Goal: Register for event/course

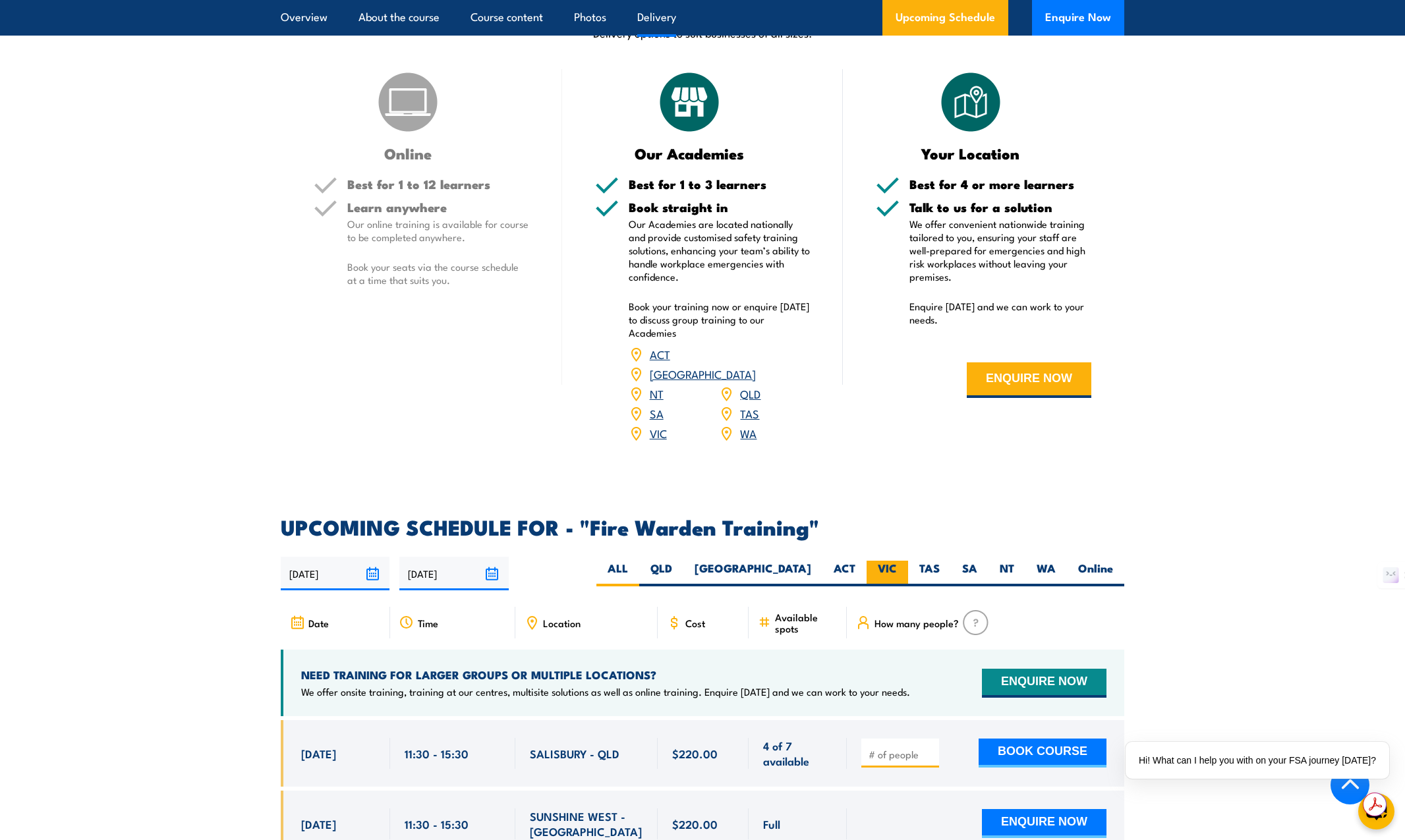
click at [877, 563] on label "VIC" at bounding box center [888, 573] width 42 height 26
click at [897, 563] on input "VIC" at bounding box center [901, 565] width 8 height 8
radio input "true"
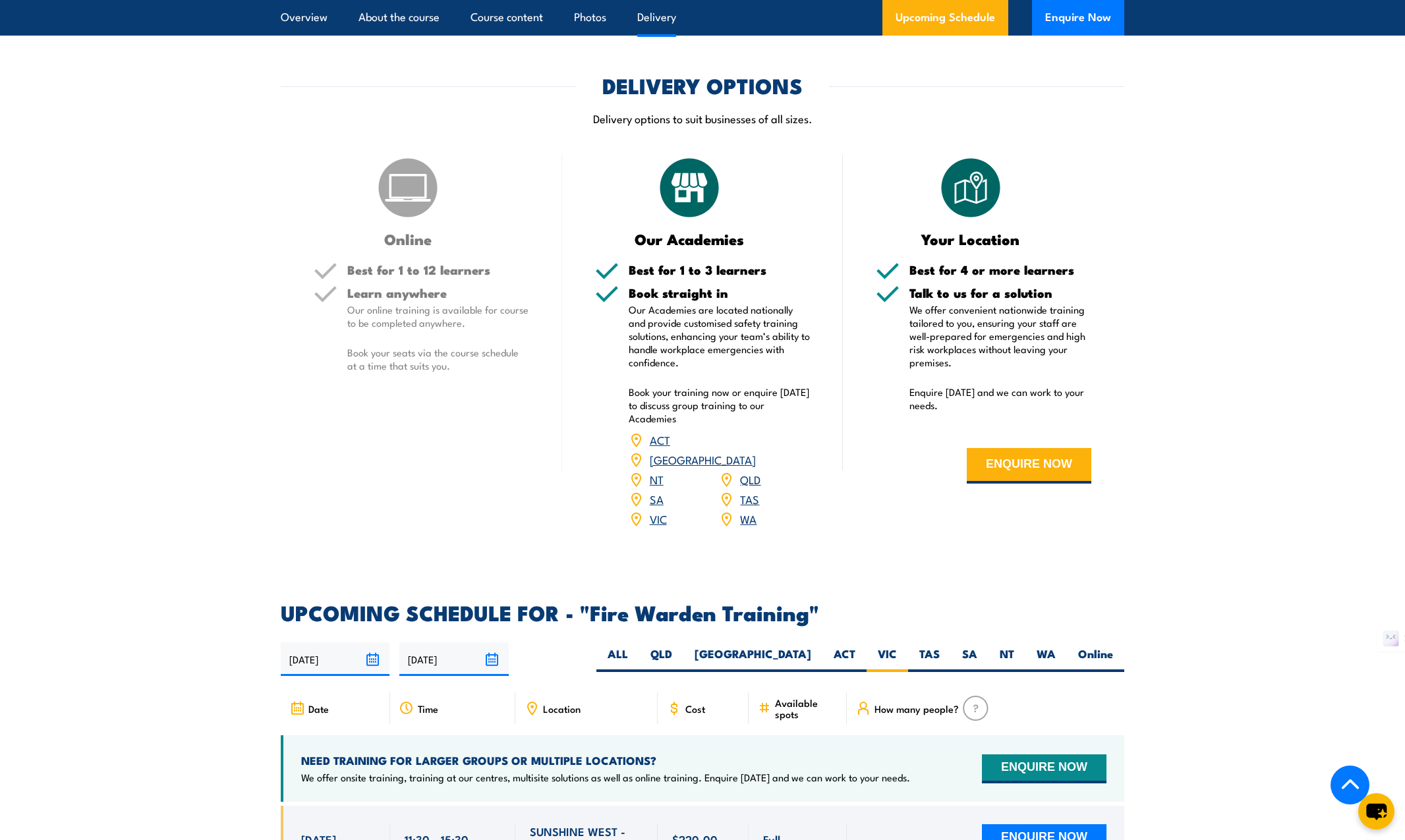
scroll to position [1721, 0]
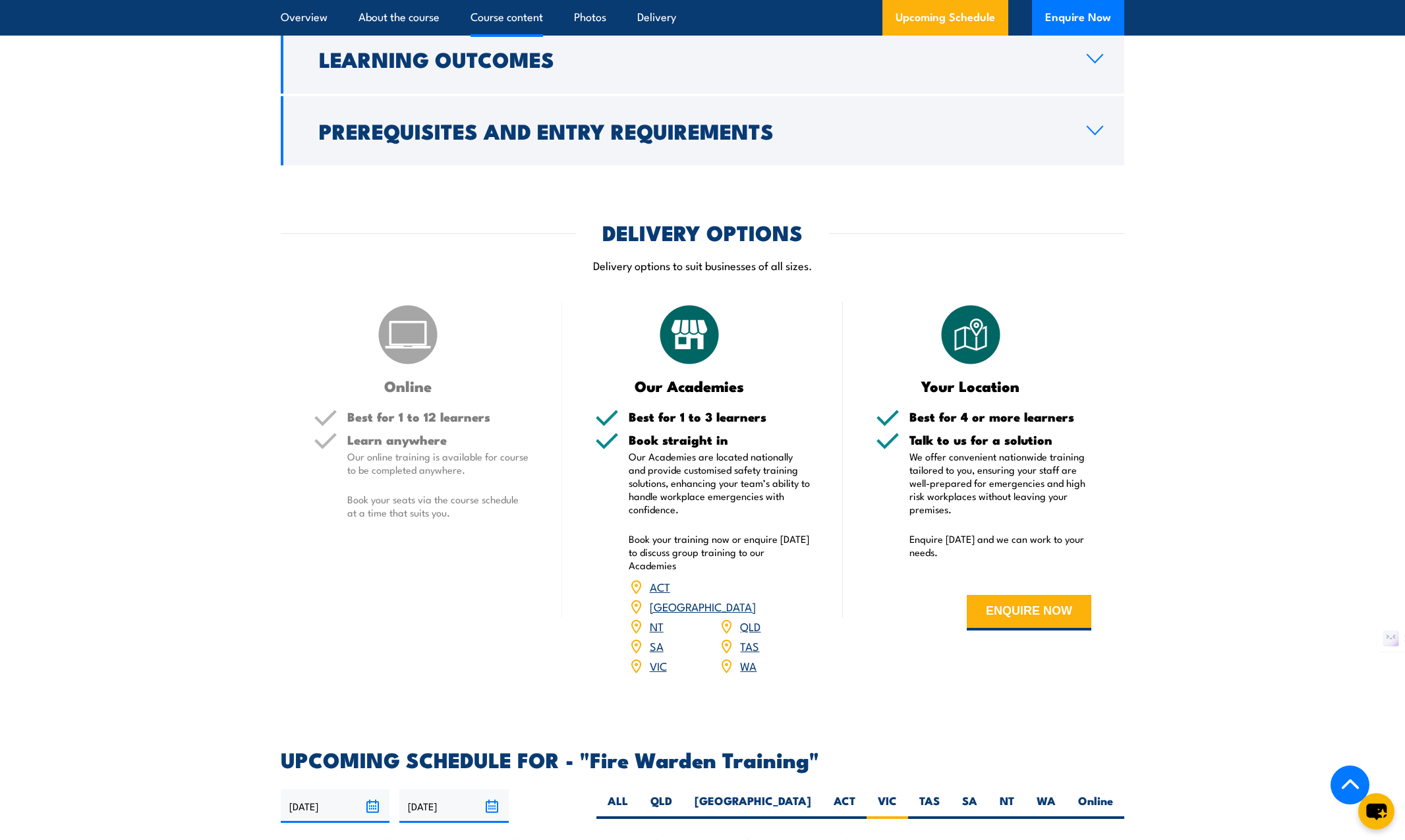
click at [393, 346] on img at bounding box center [408, 335] width 66 height 66
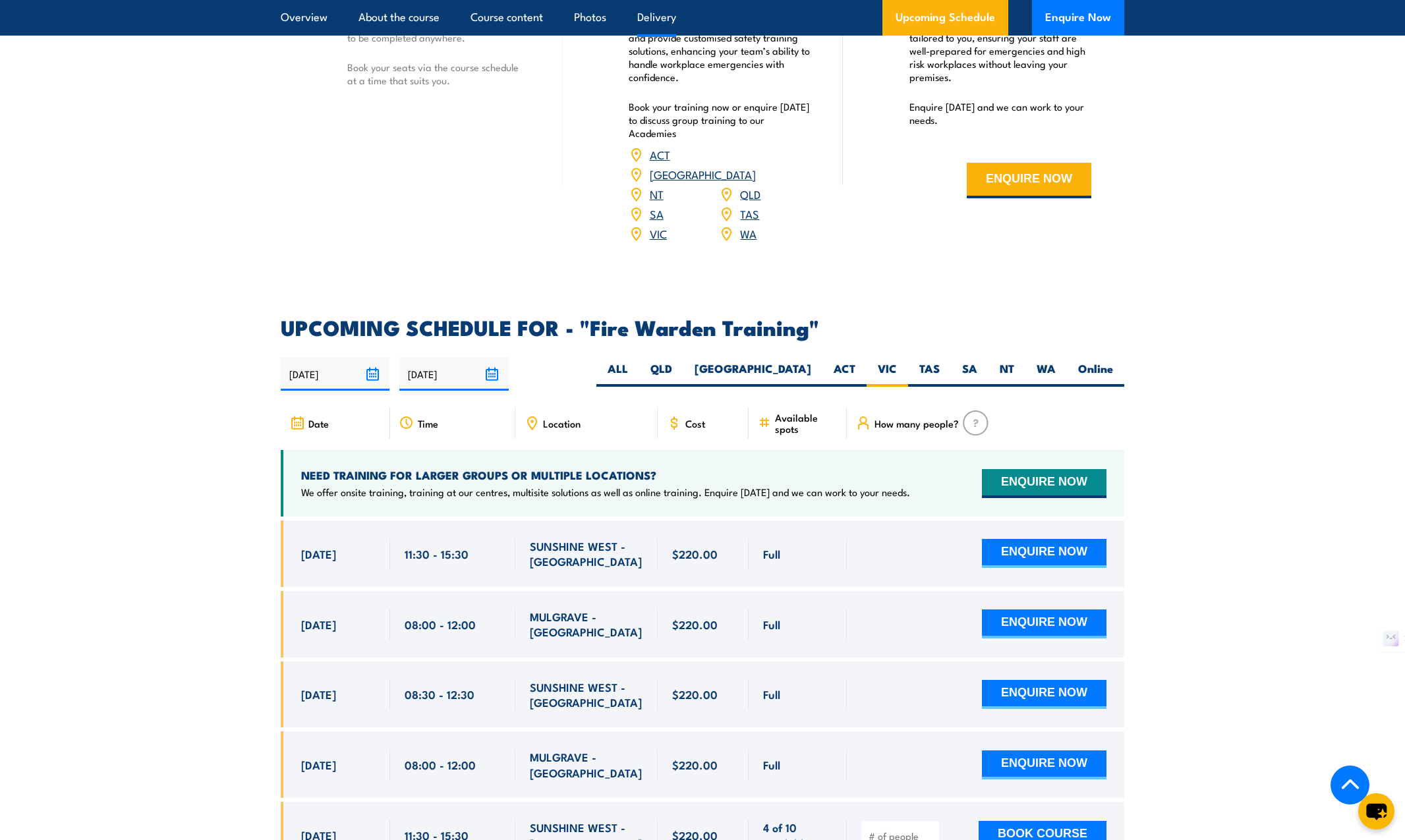
scroll to position [2154, 0]
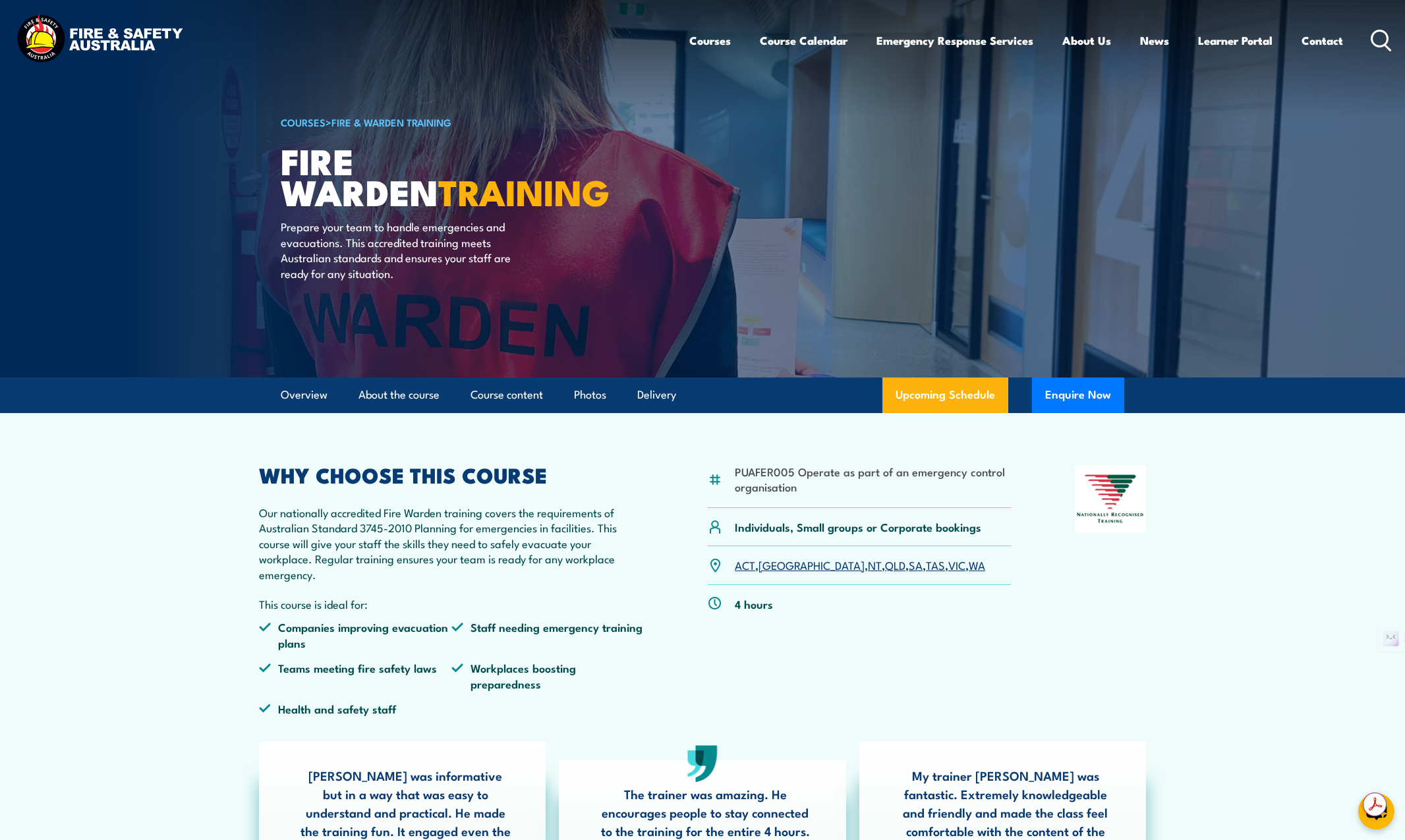
click at [948, 564] on link "VIC" at bounding box center [956, 565] width 17 height 16
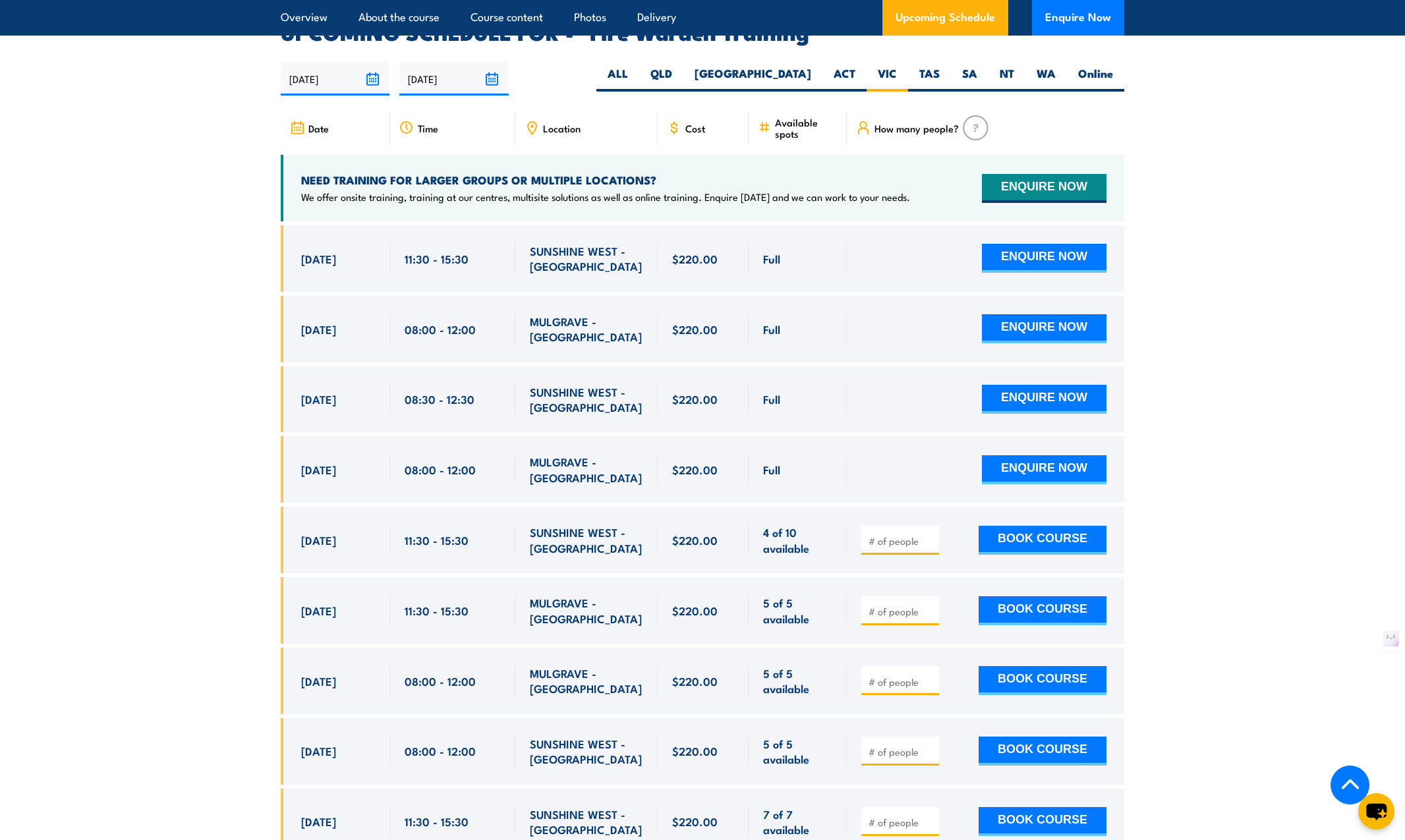
scroll to position [2451, 0]
